Goal: Task Accomplishment & Management: Use online tool/utility

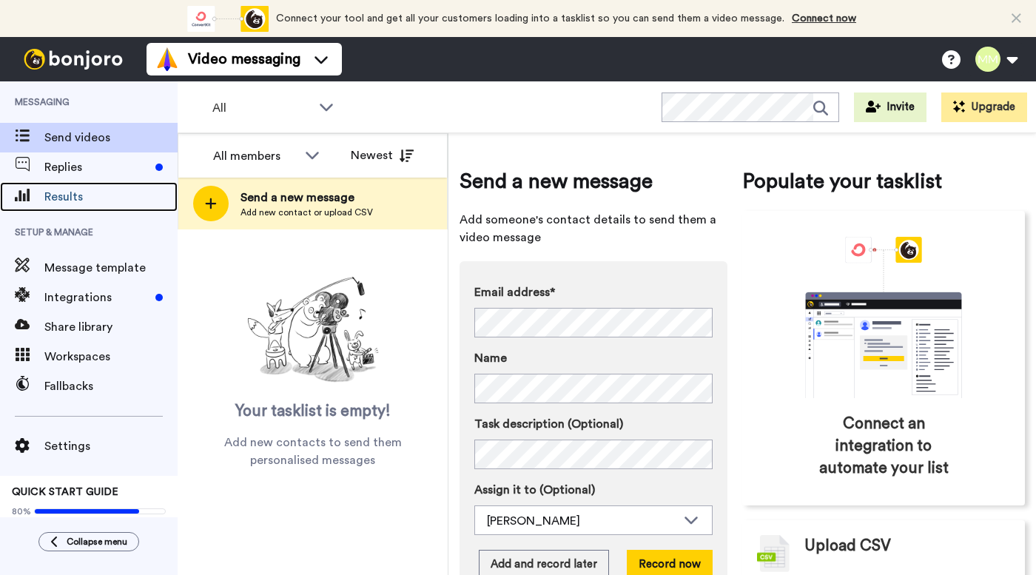
click at [107, 195] on span "Results" at bounding box center [110, 197] width 133 height 18
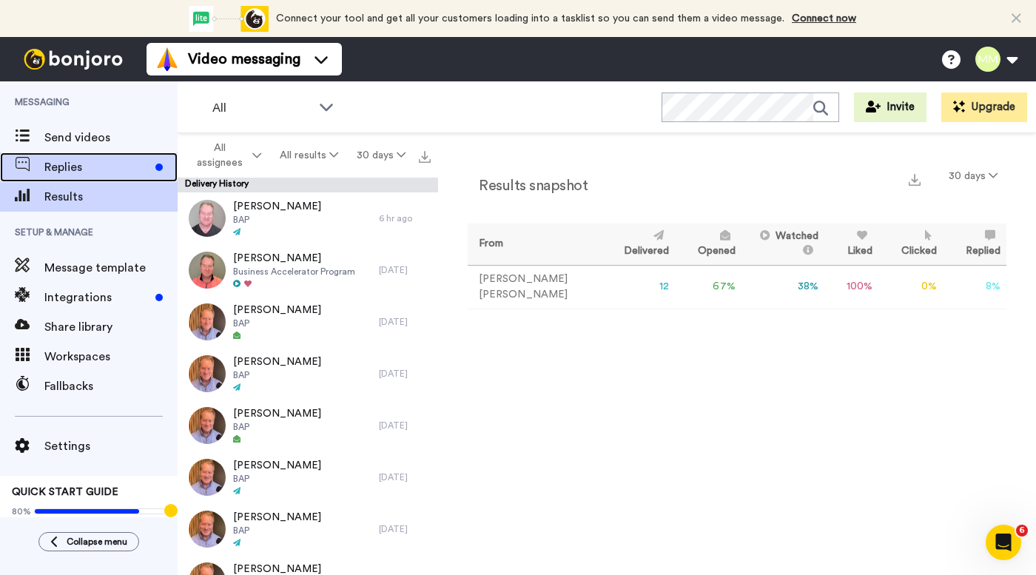
click at [130, 166] on span "Replies" at bounding box center [96, 167] width 105 height 18
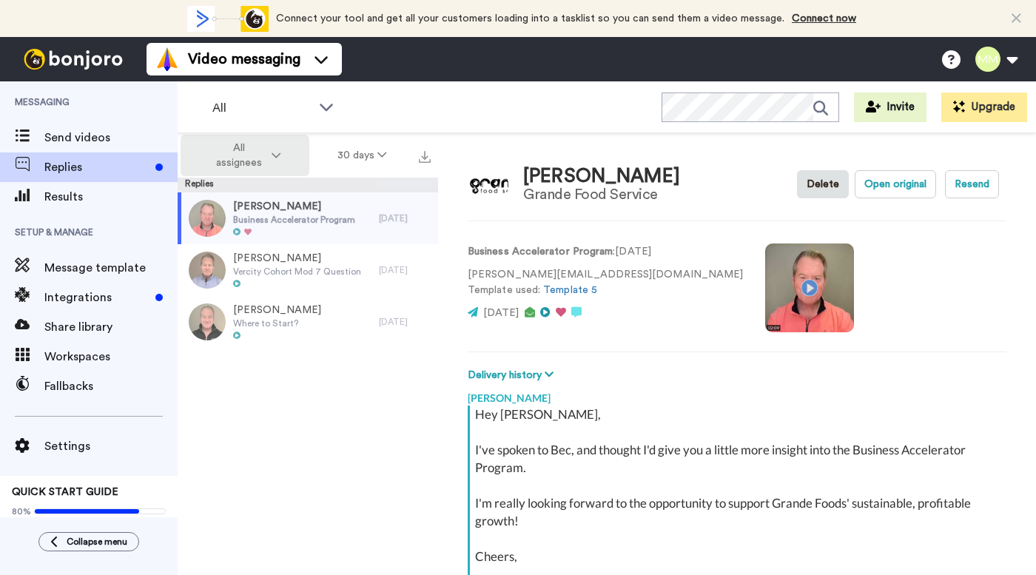
scroll to position [166, 0]
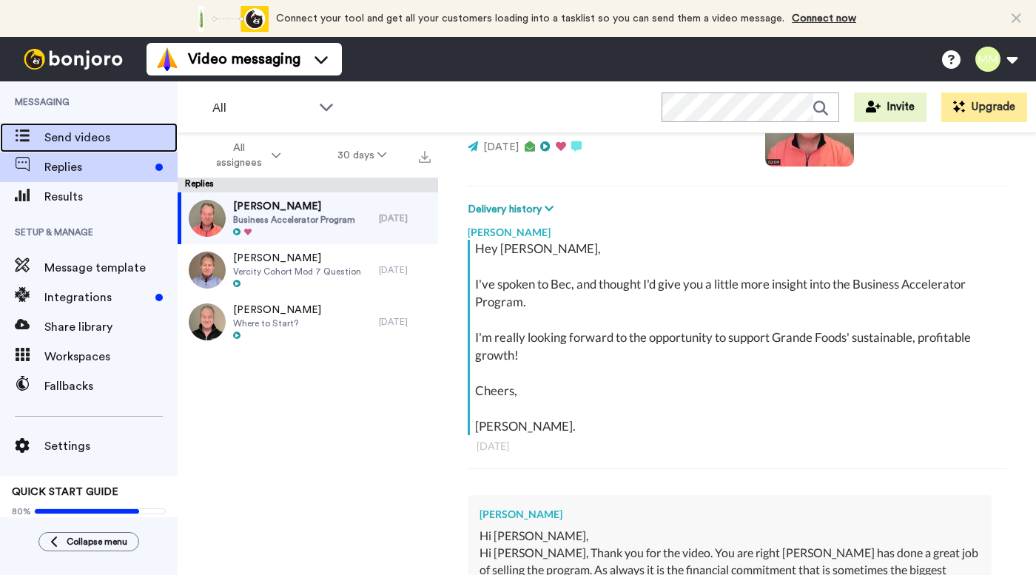
click at [126, 146] on span "Send videos" at bounding box center [110, 138] width 133 height 18
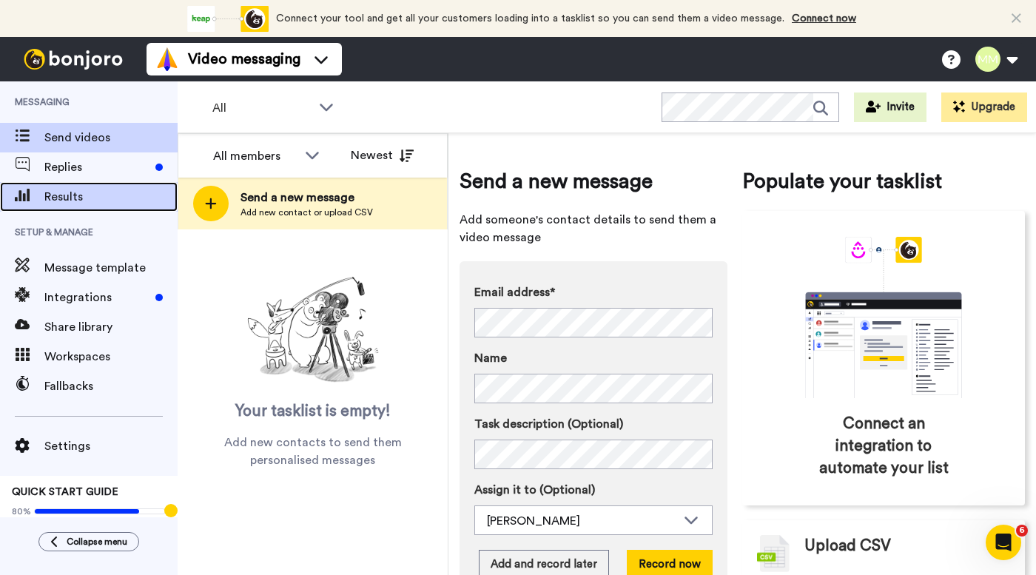
click at [93, 201] on span "Results" at bounding box center [110, 197] width 133 height 18
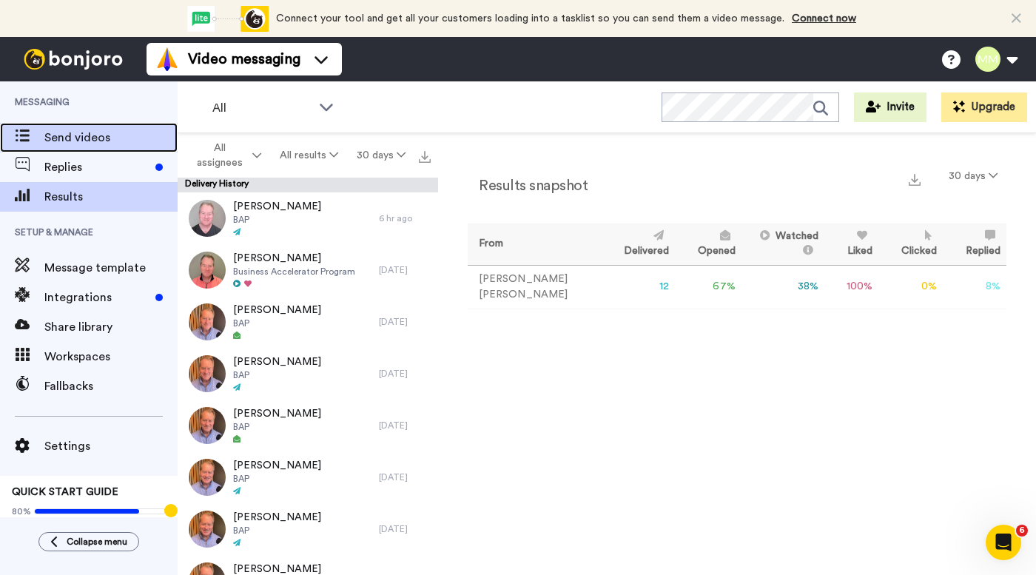
click at [118, 139] on span "Send videos" at bounding box center [110, 138] width 133 height 18
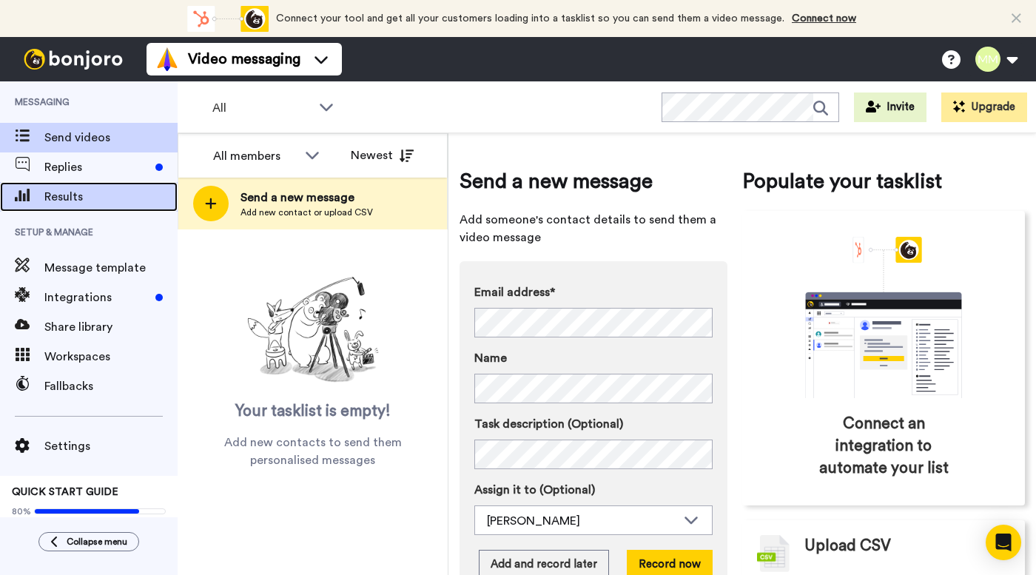
click at [93, 192] on span "Results" at bounding box center [110, 197] width 133 height 18
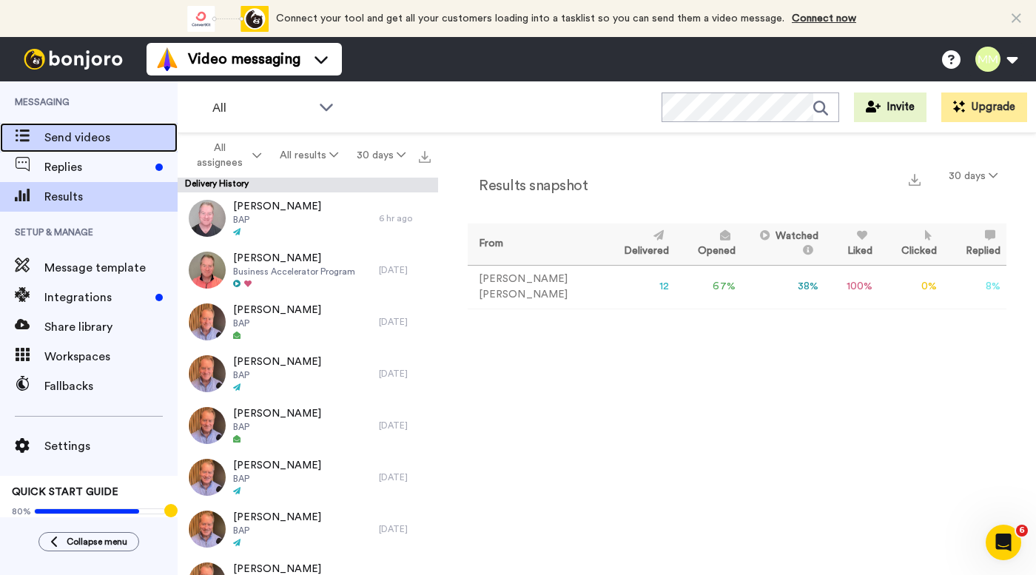
click at [113, 138] on span "Send videos" at bounding box center [110, 138] width 133 height 18
